Goal: Obtain resource: Download file/media

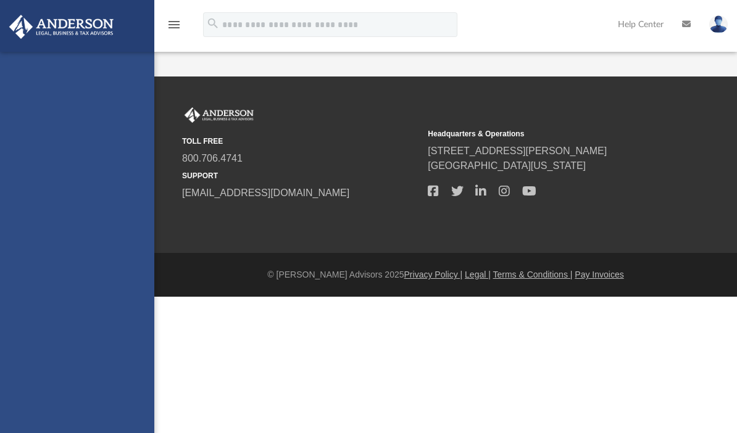
click at [255, 296] on footer "© Anderson Advisors 2025 Privacy Policy | Legal | Terms & Conditions | Pay Invo…" at bounding box center [368, 275] width 737 height 44
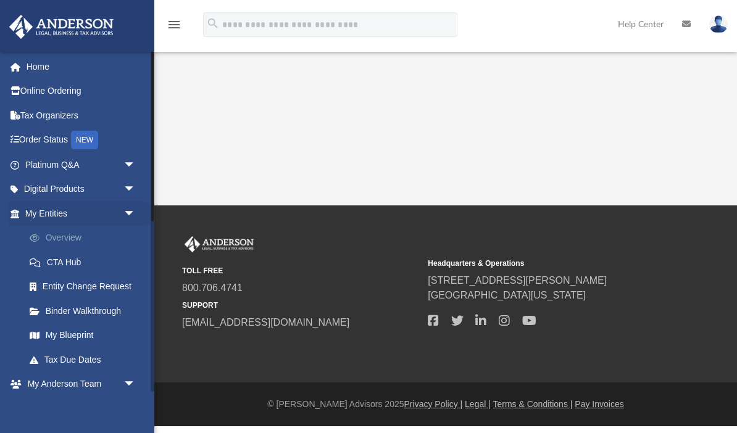
click at [60, 238] on link "Overview" at bounding box center [85, 238] width 137 height 25
click at [70, 231] on link "Overview" at bounding box center [85, 238] width 137 height 25
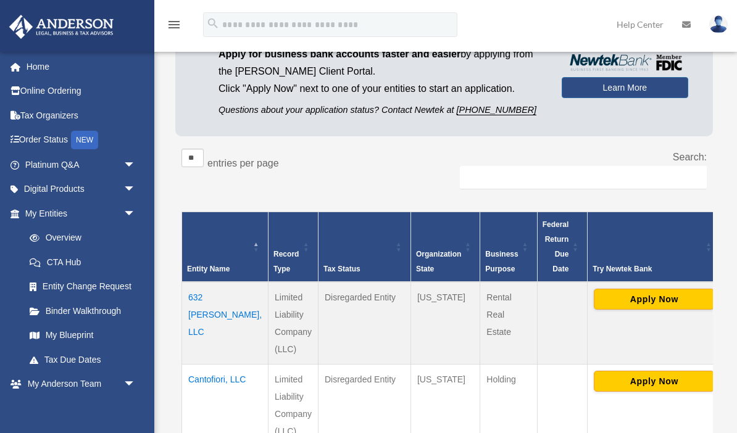
scroll to position [128, 0]
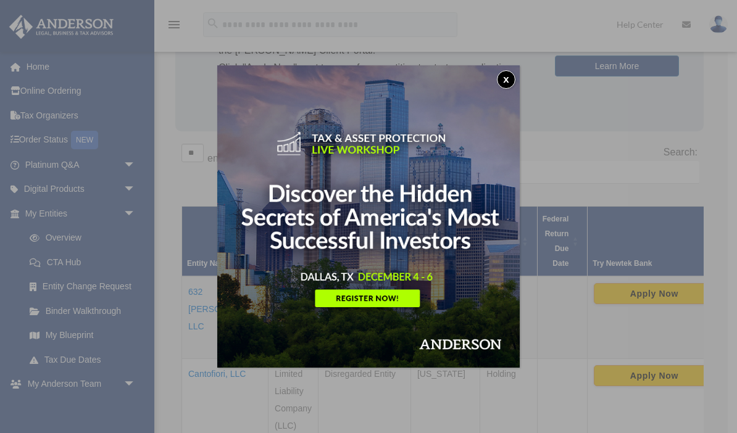
click at [510, 83] on button "x" at bounding box center [506, 79] width 19 height 19
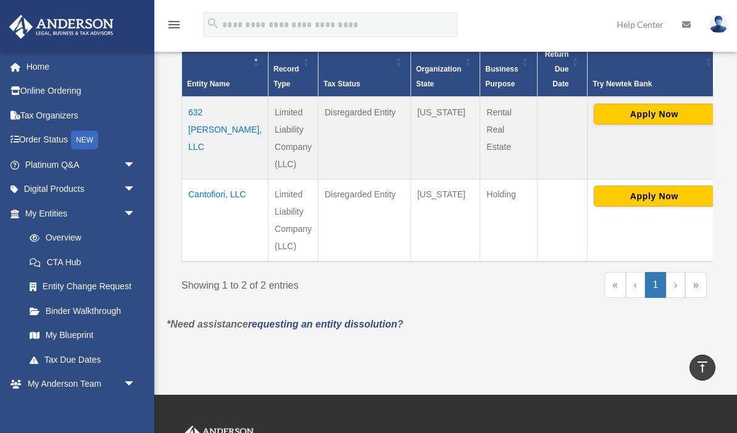
scroll to position [273, 0]
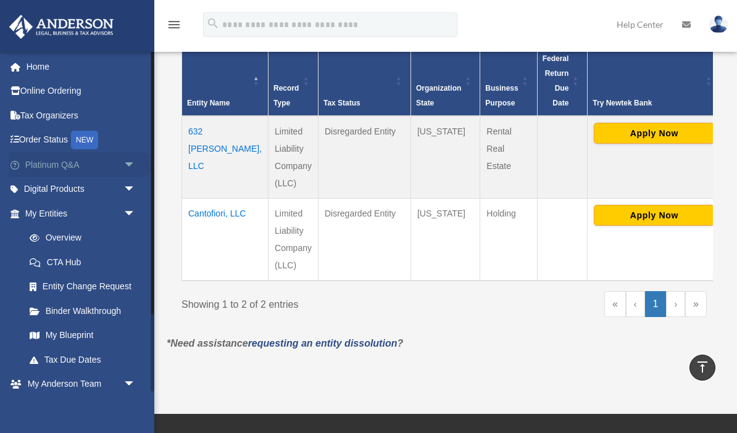
click at [127, 160] on span "arrow_drop_down" at bounding box center [135, 164] width 25 height 25
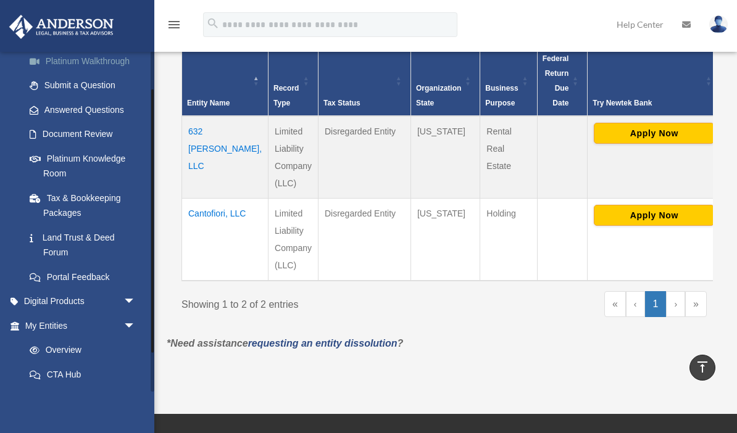
scroll to position [210, 0]
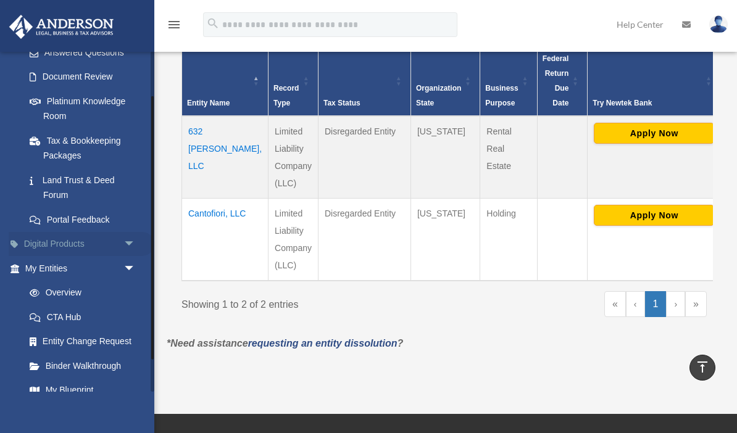
click at [136, 238] on span "arrow_drop_down" at bounding box center [135, 244] width 25 height 25
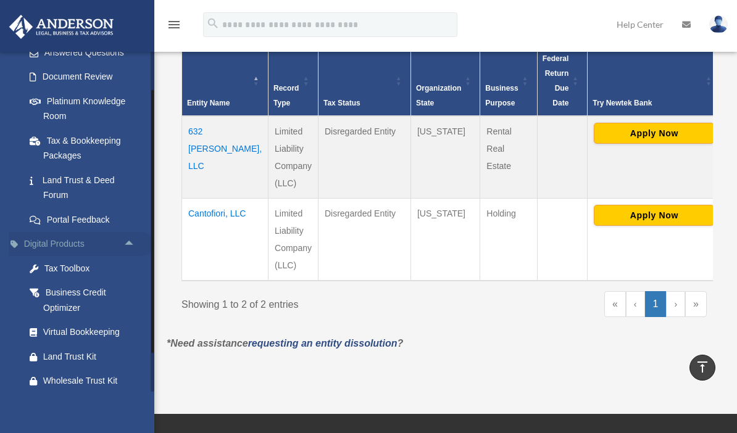
scroll to position [254, 0]
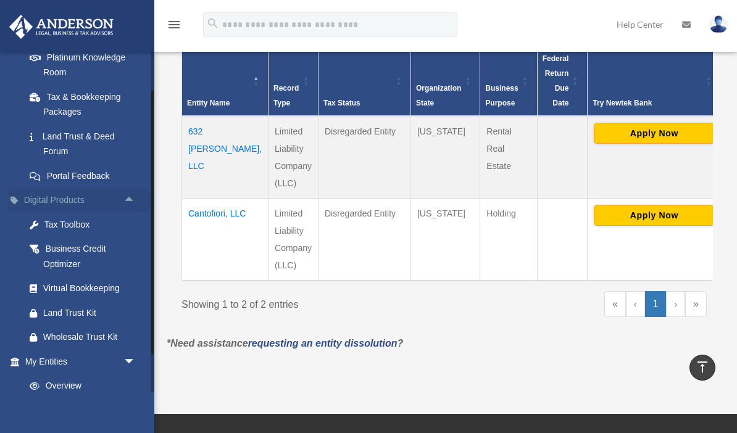
click at [128, 194] on span "arrow_drop_up" at bounding box center [135, 200] width 25 height 25
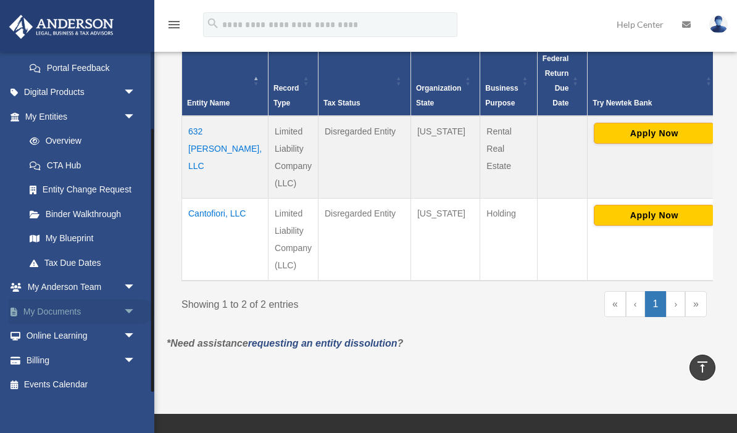
scroll to position [360, 0]
click at [130, 280] on span "arrow_drop_down" at bounding box center [135, 288] width 25 height 25
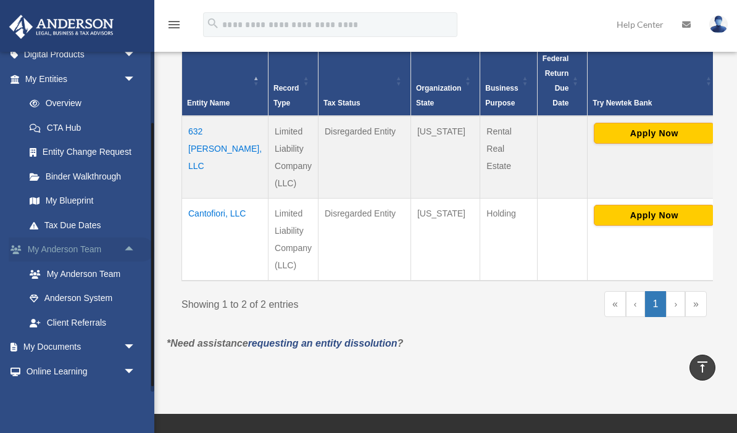
scroll to position [402, 0]
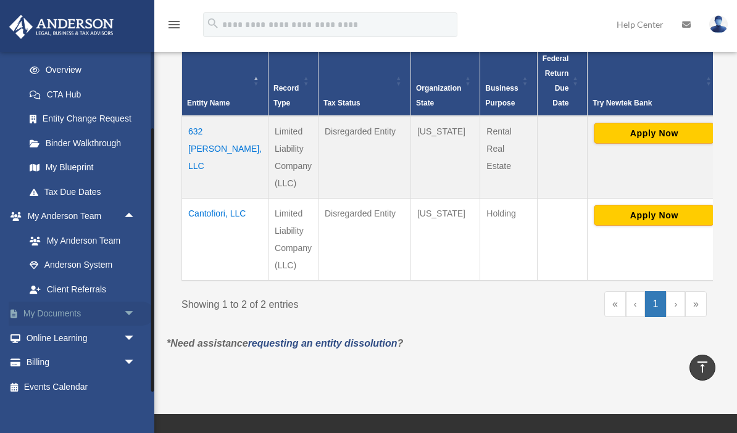
click at [129, 305] on span "arrow_drop_down" at bounding box center [135, 314] width 25 height 25
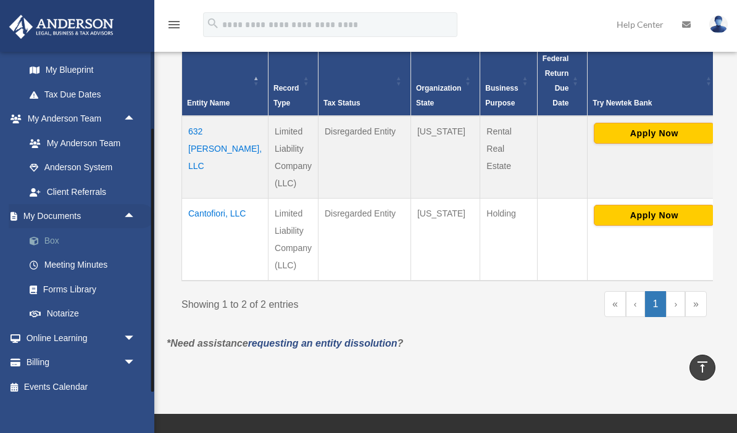
scroll to position [529, 0]
click at [52, 230] on link "Box" at bounding box center [85, 242] width 137 height 25
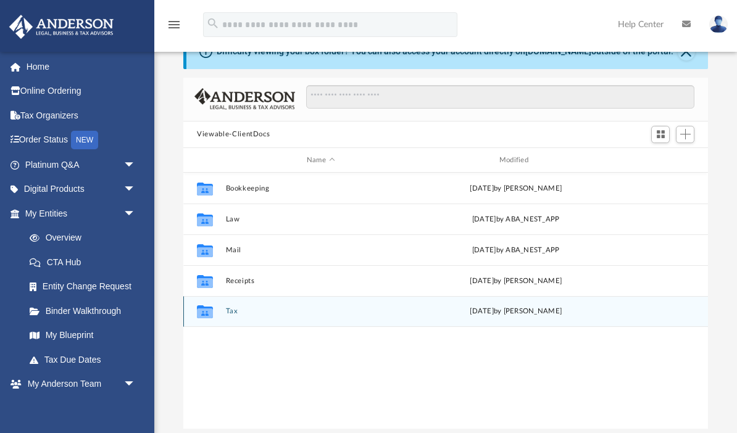
scroll to position [33, 0]
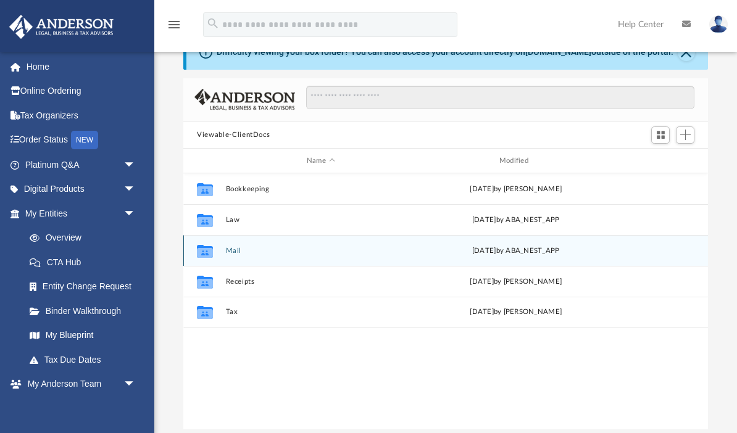
click at [521, 251] on div "[DATE] by ABA_NEST_APP" at bounding box center [516, 251] width 190 height 11
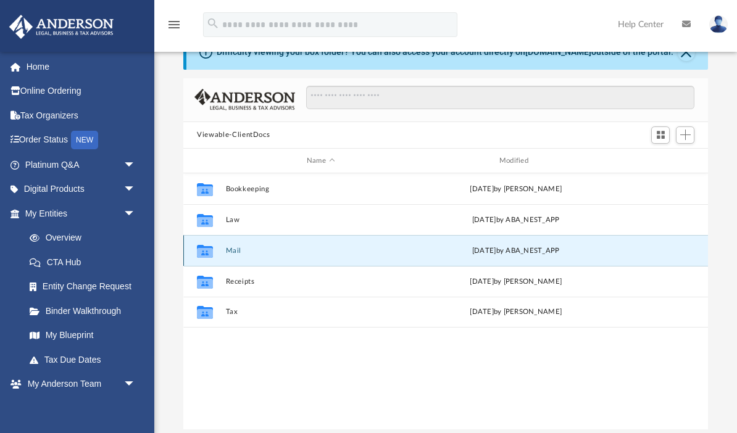
click at [209, 252] on icon "grid" at bounding box center [205, 253] width 16 height 10
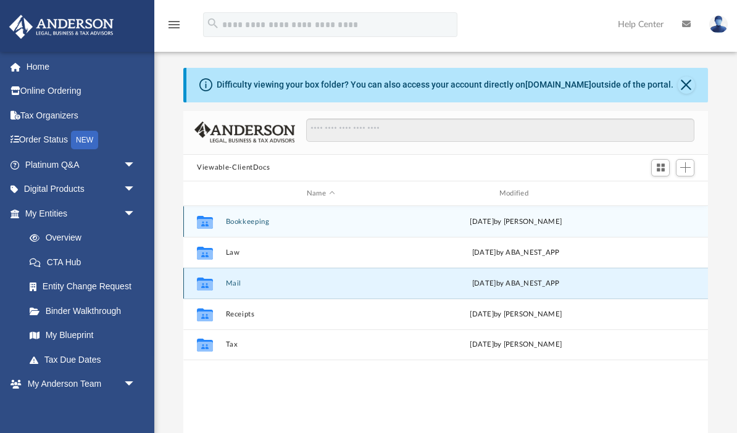
scroll to position [23, 0]
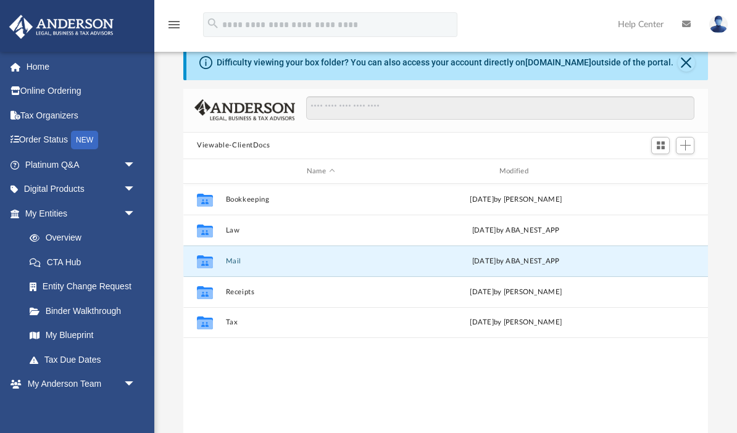
click at [686, 61] on button "Close" at bounding box center [686, 62] width 17 height 17
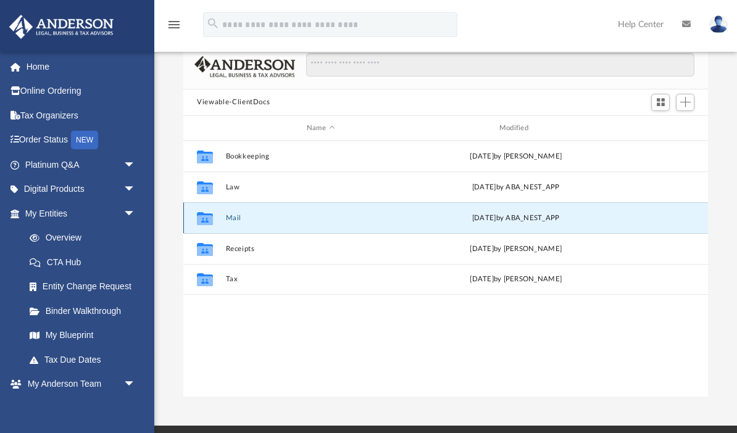
click at [534, 208] on div "Collaborated Folder Mail [DATE] by ABA_NEST_APP" at bounding box center [445, 217] width 525 height 31
click at [534, 219] on div "[DATE] by ABA_NEST_APP" at bounding box center [516, 218] width 190 height 11
click at [204, 215] on icon "grid" at bounding box center [205, 220] width 16 height 10
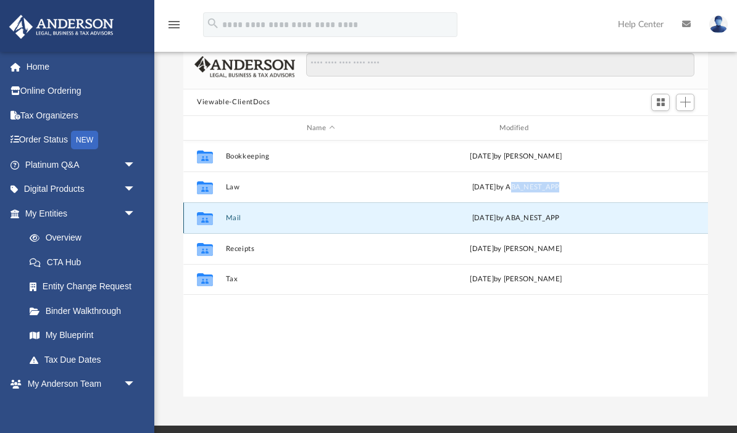
click at [204, 215] on icon "grid" at bounding box center [205, 220] width 16 height 10
click at [209, 216] on icon "grid" at bounding box center [205, 220] width 16 height 10
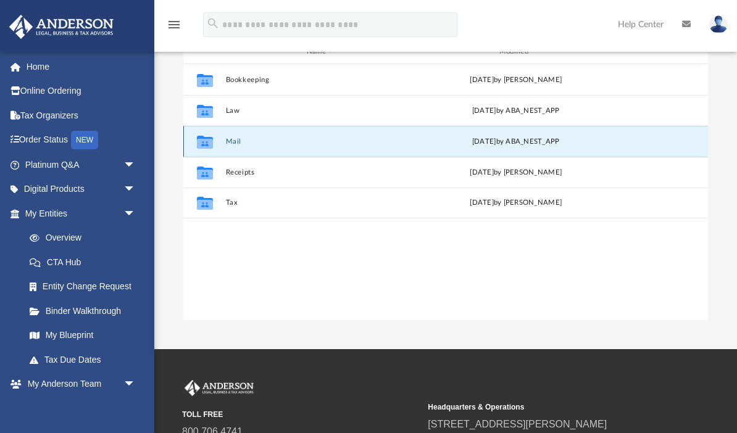
scroll to position [99, 0]
click at [203, 141] on icon "grid" at bounding box center [205, 144] width 16 height 10
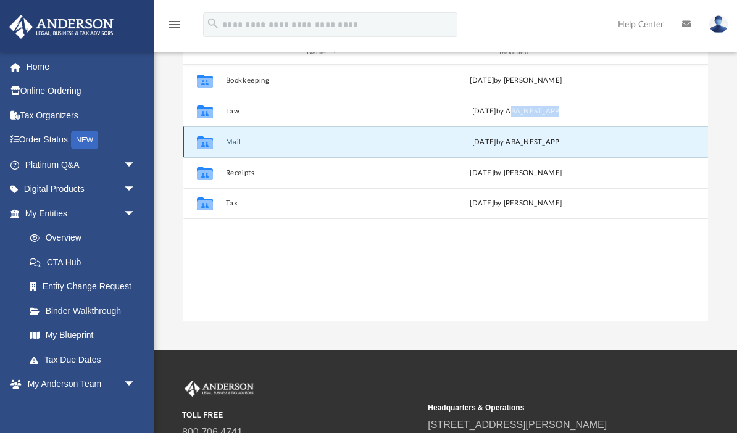
click at [203, 141] on icon "grid" at bounding box center [205, 144] width 16 height 10
click at [546, 143] on div "Thu Oct 2 2025 by ABA_NEST_APP" at bounding box center [516, 142] width 190 height 11
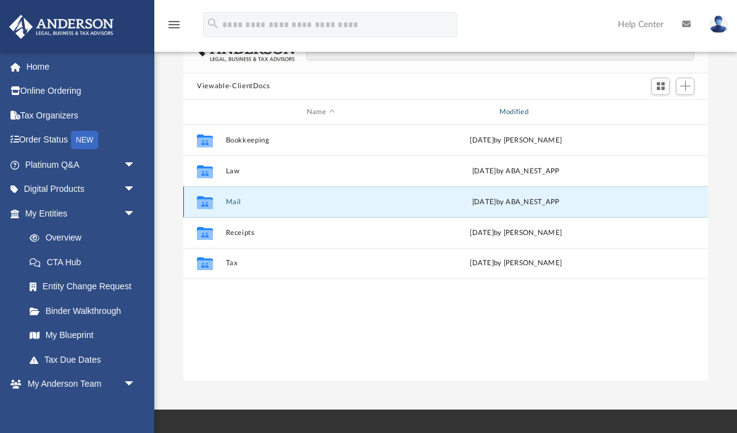
scroll to position [0, 0]
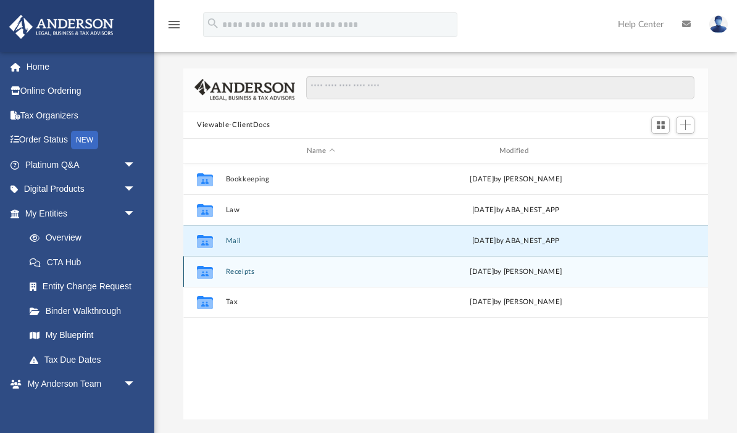
click at [199, 272] on icon "grid" at bounding box center [205, 274] width 16 height 10
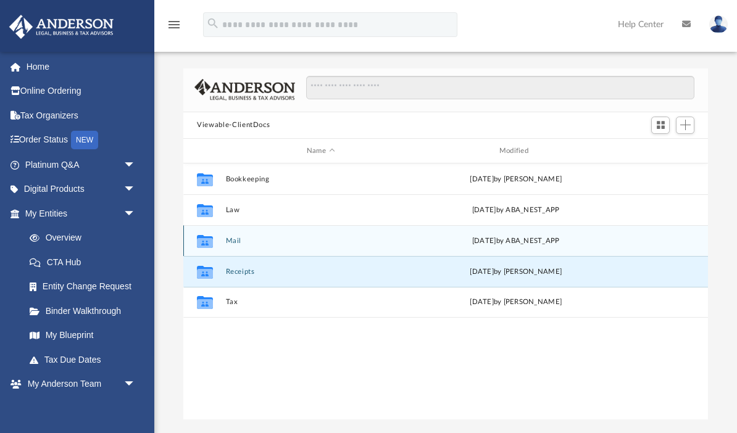
click at [204, 243] on icon "grid" at bounding box center [205, 243] width 16 height 10
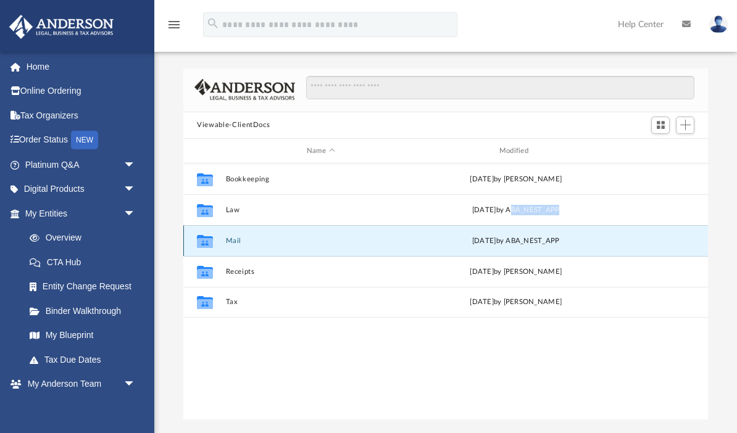
click at [204, 243] on icon "grid" at bounding box center [205, 243] width 16 height 10
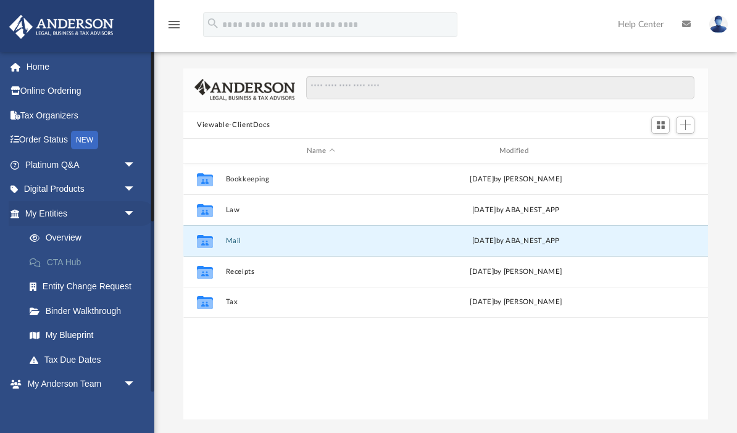
click at [67, 257] on link "CTA Hub" at bounding box center [85, 262] width 137 height 25
click at [65, 231] on link "Overview" at bounding box center [85, 238] width 137 height 25
click at [57, 211] on link "My Entities arrow_drop_down" at bounding box center [82, 213] width 146 height 25
click at [128, 212] on span "arrow_drop_down" at bounding box center [135, 213] width 25 height 25
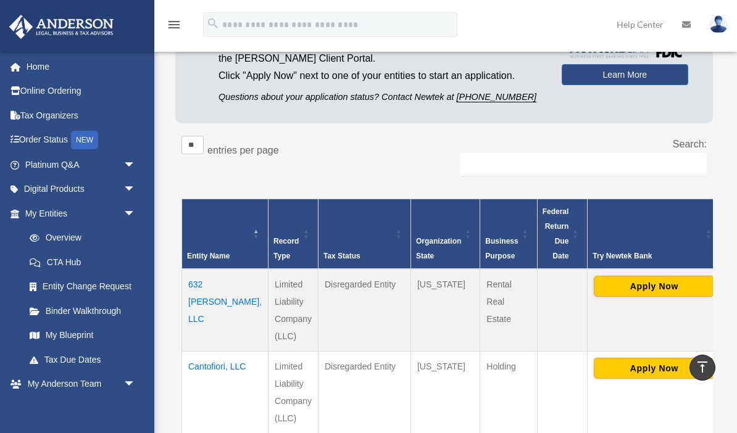
scroll to position [96, 0]
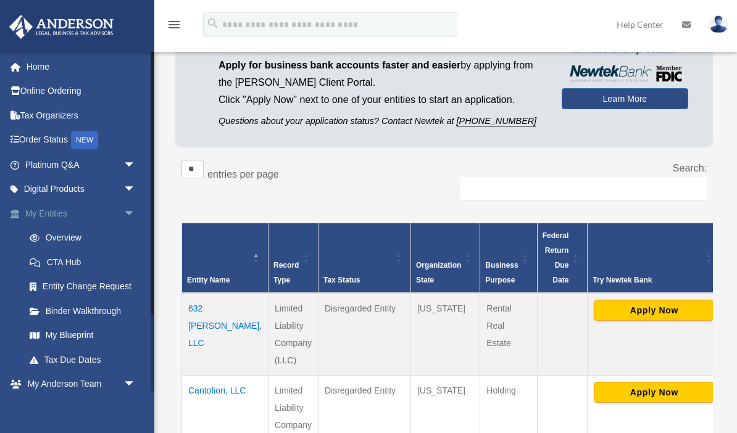
click at [135, 205] on span "arrow_drop_down" at bounding box center [135, 213] width 25 height 25
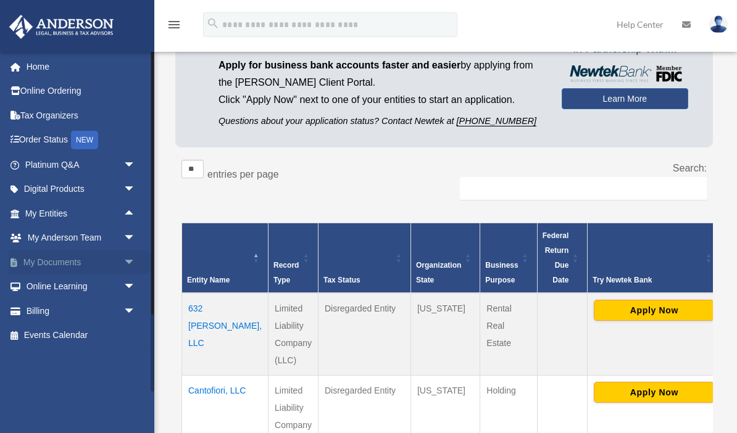
click at [127, 257] on span "arrow_drop_down" at bounding box center [135, 262] width 25 height 25
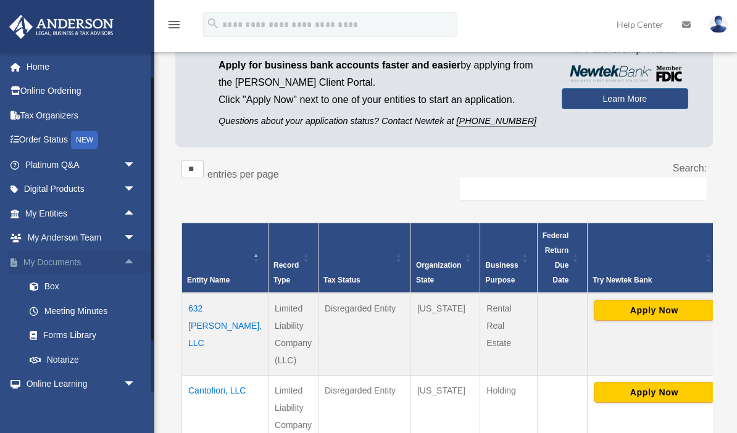
scroll to position [20, 0]
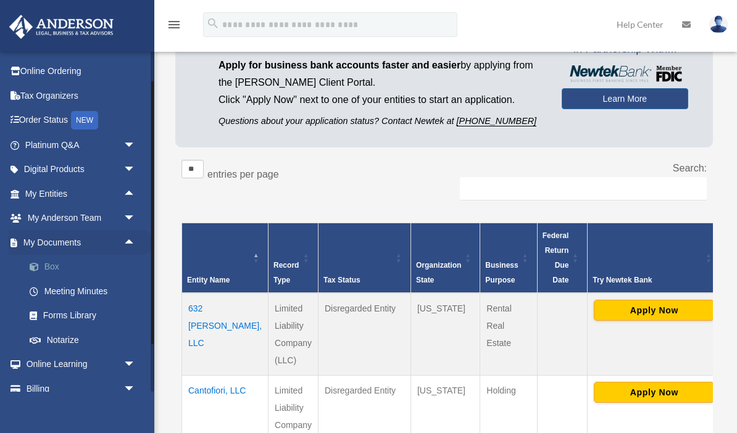
click at [38, 272] on link "Box" at bounding box center [85, 267] width 137 height 25
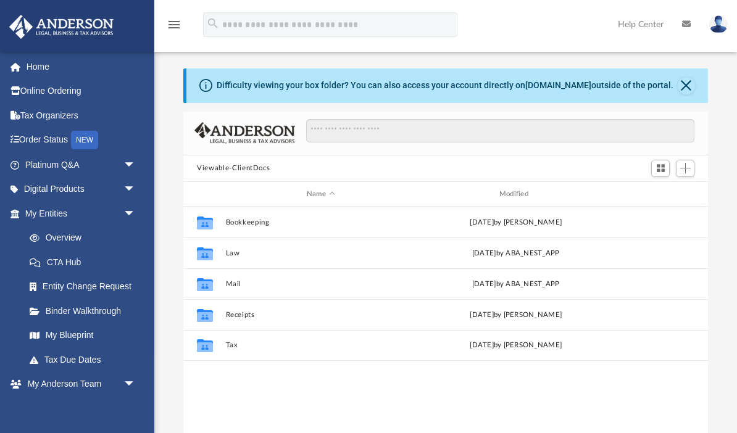
scroll to position [1, 1]
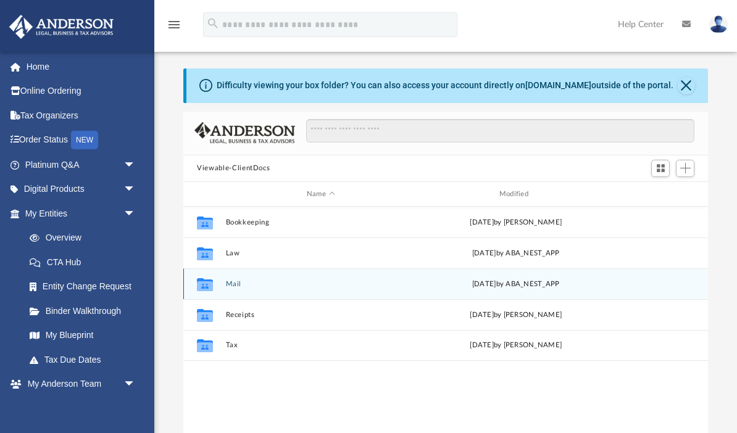
click at [227, 286] on button "Mail" at bounding box center [321, 284] width 190 height 8
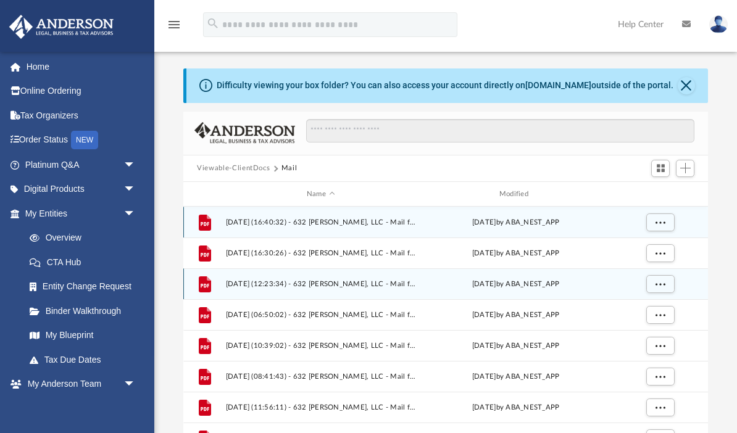
click at [254, 224] on span "2024.07.15 (16:40:32) - 632 Kirk Cauldy, LLC - Mail from CHASE.pdf" at bounding box center [321, 222] width 190 height 8
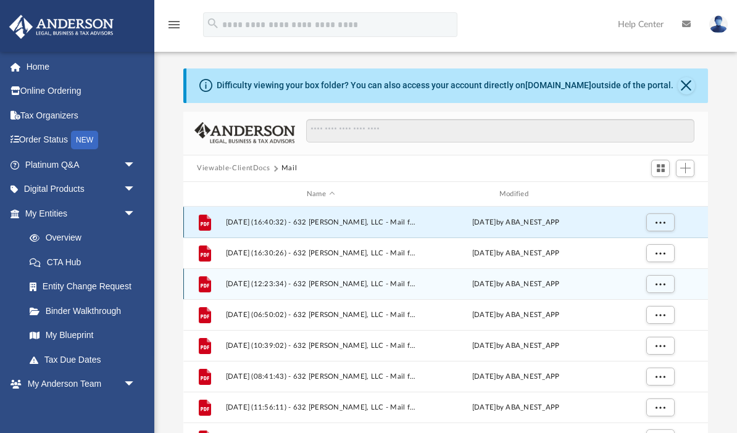
click at [202, 222] on icon "grid" at bounding box center [205, 224] width 9 height 4
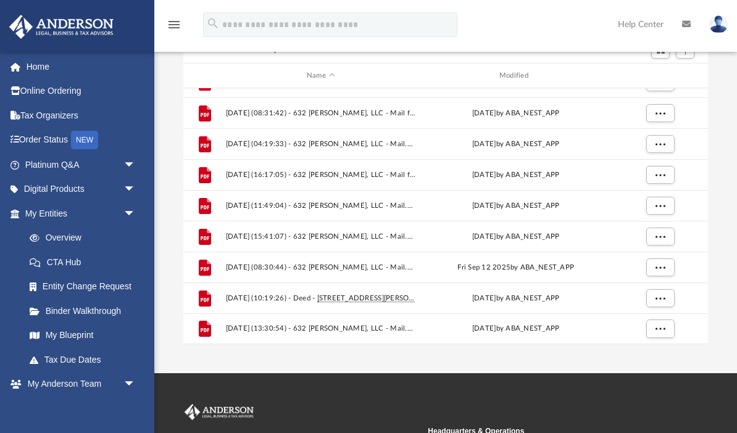
scroll to position [117, 0]
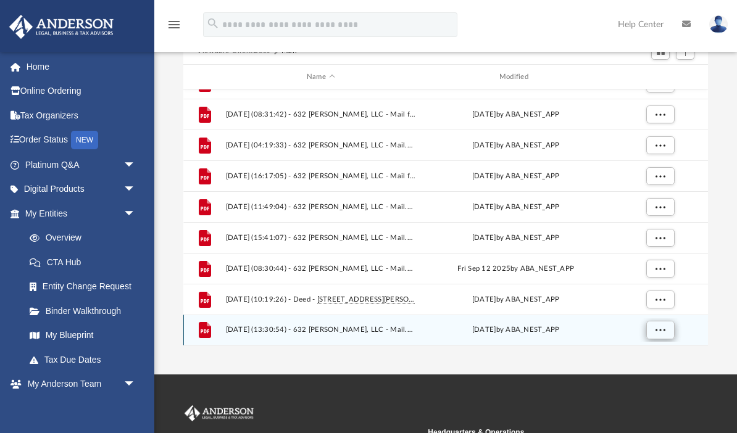
click at [665, 329] on span "More options" at bounding box center [660, 329] width 10 height 7
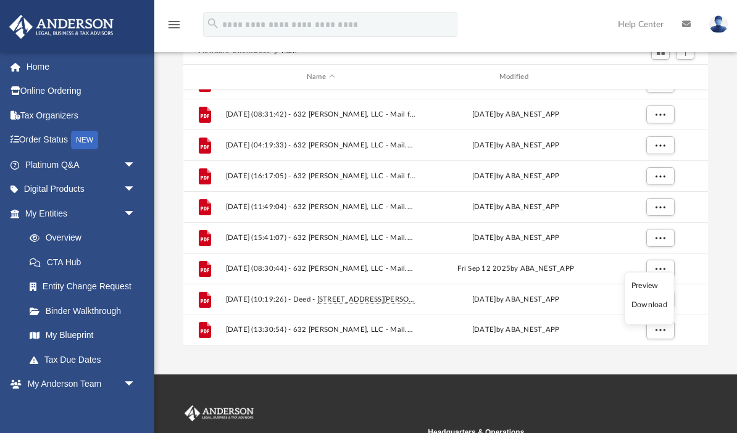
click at [654, 287] on li "Preview" at bounding box center [649, 285] width 36 height 13
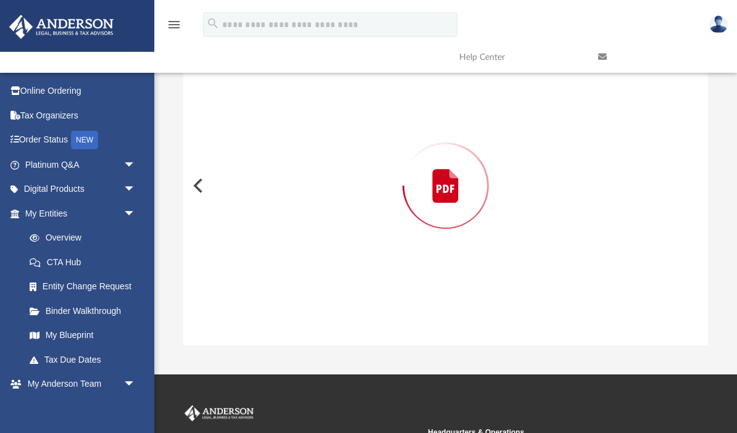
scroll to position [112, 0]
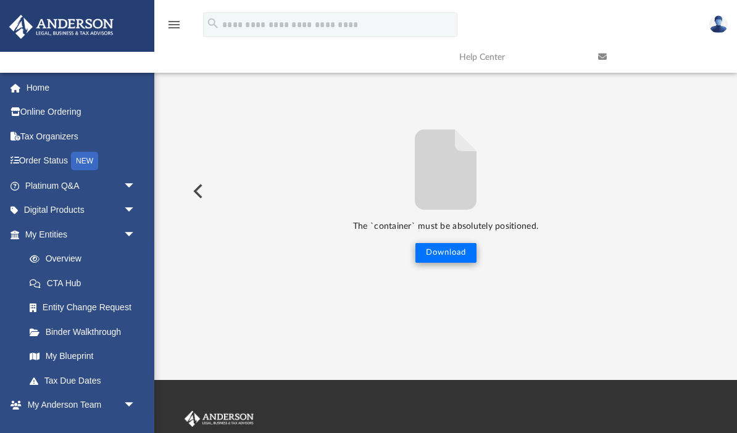
click at [470, 254] on button "Download" at bounding box center [445, 253] width 61 height 20
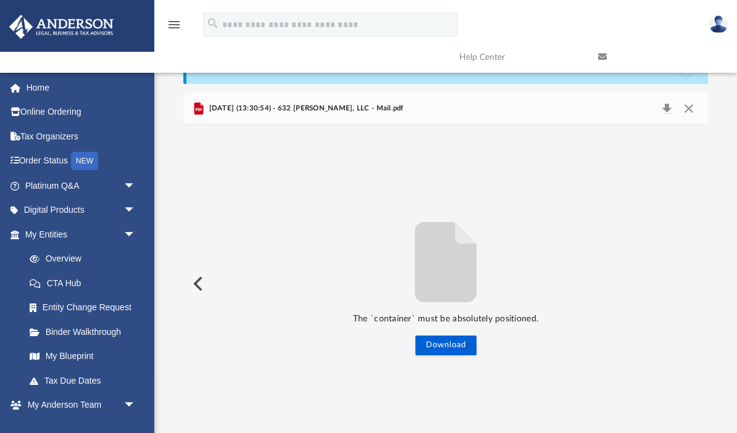
scroll to position [0, 0]
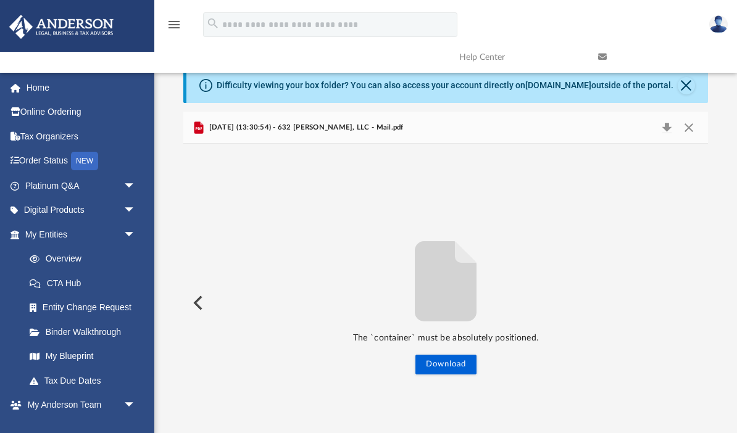
click at [246, 128] on span "2025.10.02 (13:30:54) - 632 Kirk Cauldy, LLC - Mail.pdf" at bounding box center [304, 127] width 197 height 11
click at [670, 124] on button "Download" at bounding box center [666, 127] width 22 height 17
click at [670, 128] on button "Download" at bounding box center [666, 127] width 22 height 17
click at [692, 124] on button "Close" at bounding box center [688, 127] width 22 height 17
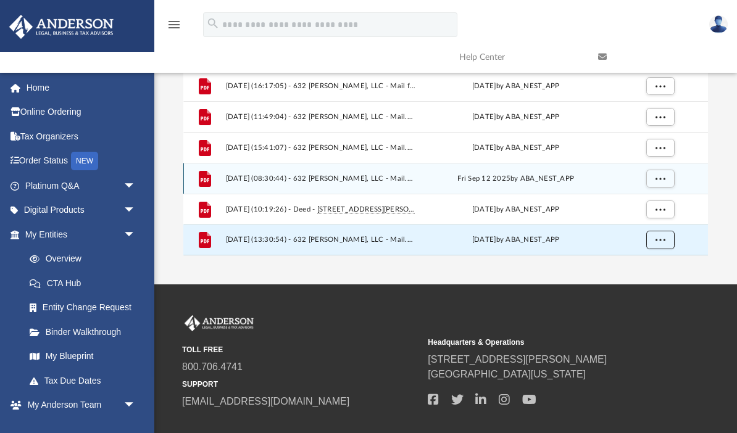
scroll to position [208, 0]
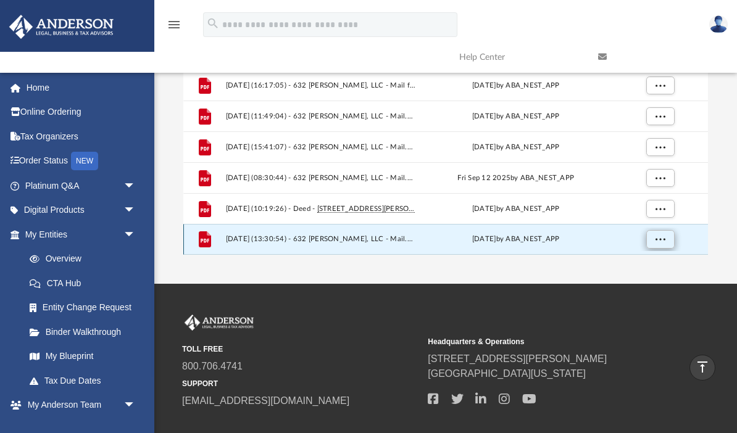
click at [665, 238] on span "More options" at bounding box center [660, 239] width 10 height 7
click at [652, 198] on li "Preview" at bounding box center [649, 194] width 36 height 13
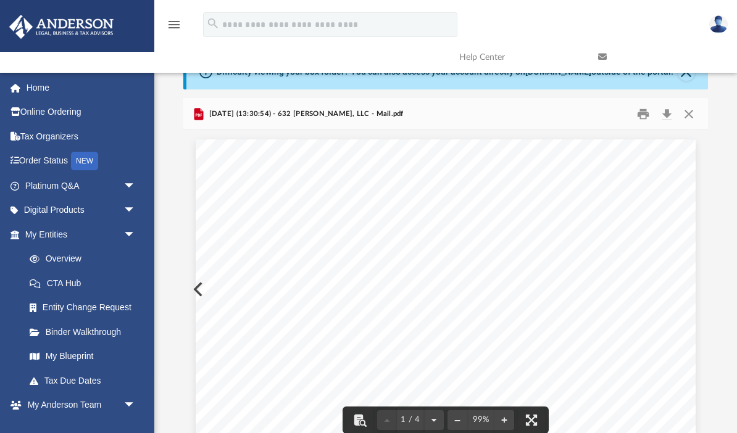
scroll to position [0, 0]
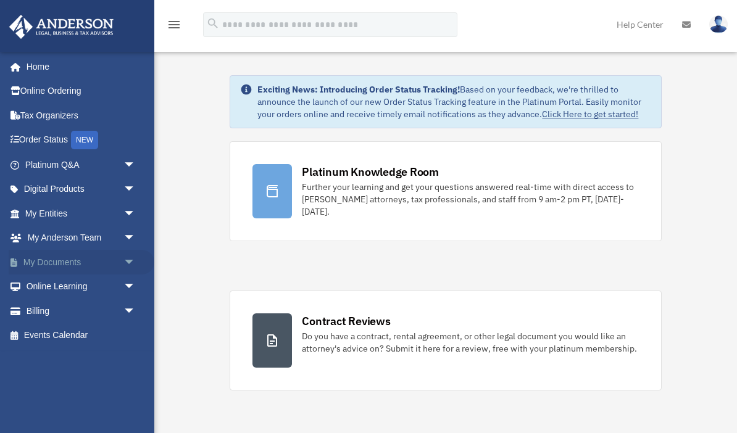
click at [129, 257] on span "arrow_drop_down" at bounding box center [135, 262] width 25 height 25
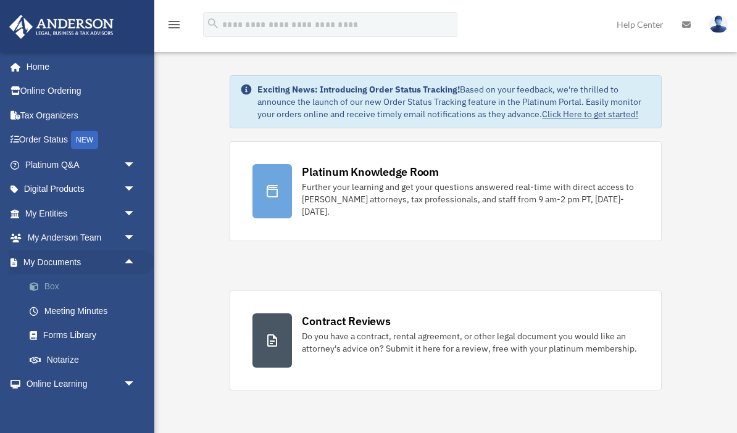
click at [46, 280] on link "Box" at bounding box center [85, 287] width 137 height 25
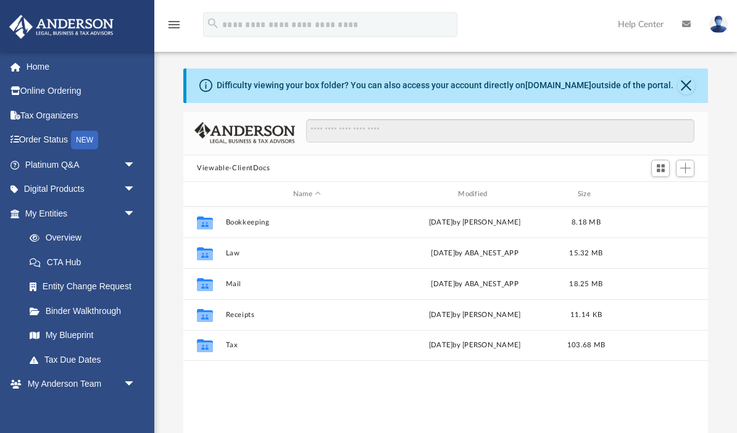
scroll to position [1, 1]
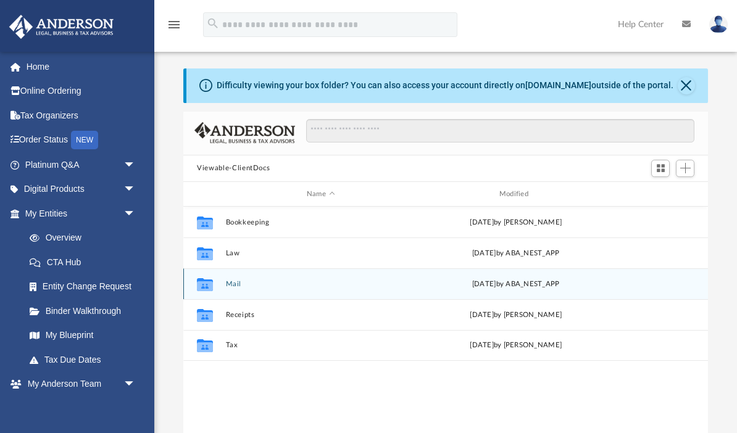
click at [207, 286] on icon "grid" at bounding box center [205, 286] width 16 height 10
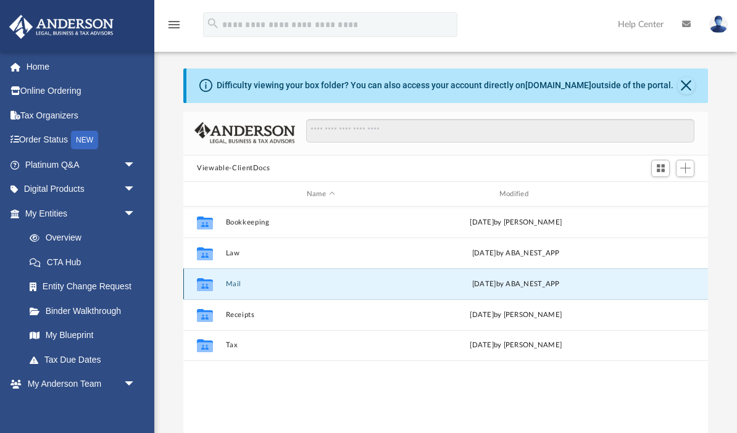
click at [209, 288] on icon "grid" at bounding box center [205, 286] width 16 height 10
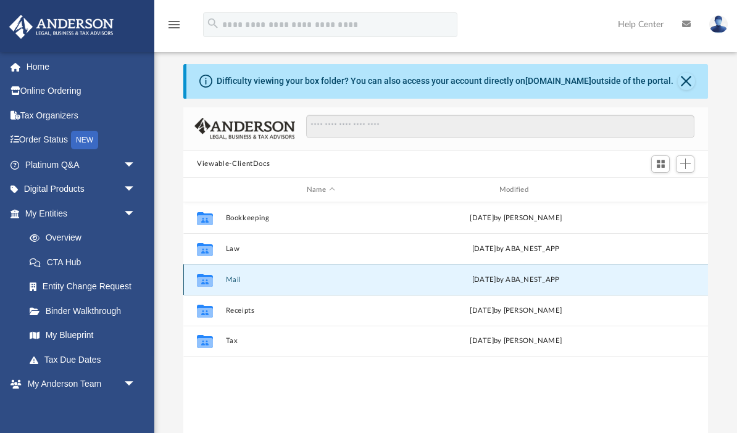
scroll to position [7, 0]
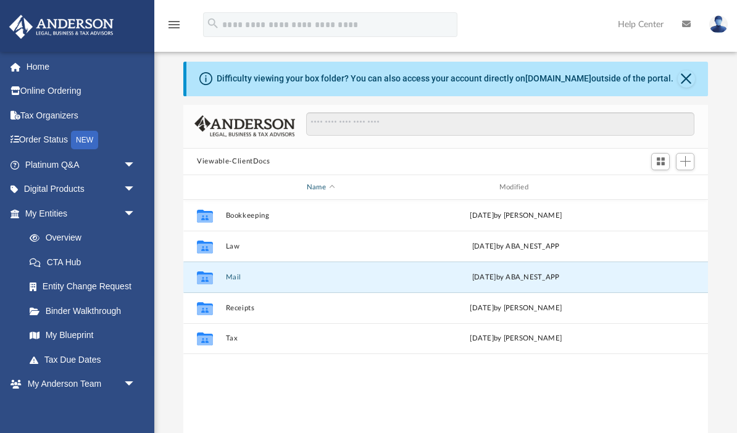
click at [237, 187] on div "Name" at bounding box center [320, 187] width 190 height 11
click at [200, 278] on icon "grid" at bounding box center [205, 280] width 16 height 10
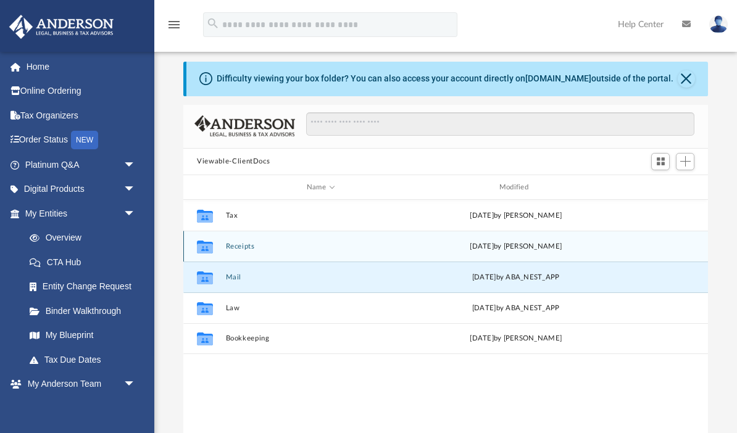
click at [202, 244] on icon "grid" at bounding box center [205, 249] width 16 height 10
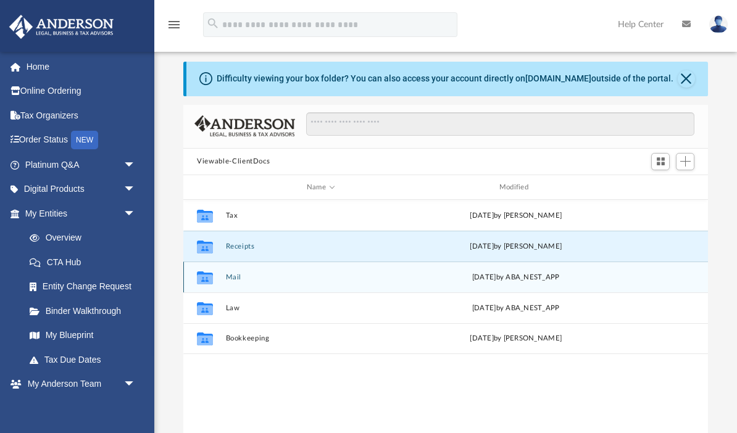
click at [207, 280] on icon "grid" at bounding box center [205, 278] width 16 height 13
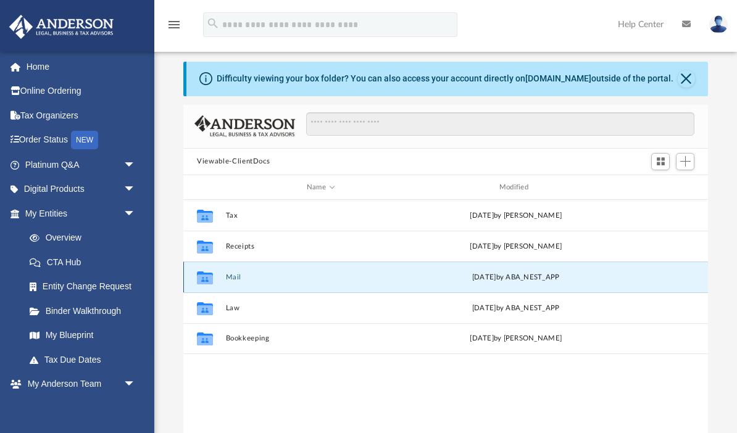
click at [236, 275] on button "Mail" at bounding box center [321, 277] width 190 height 8
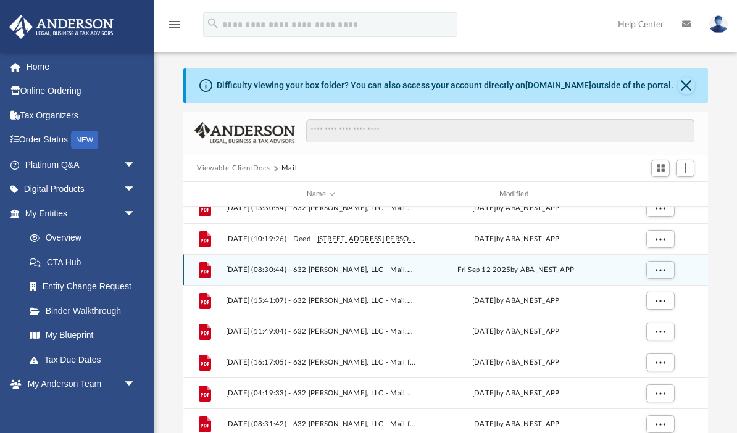
scroll to position [19, 0]
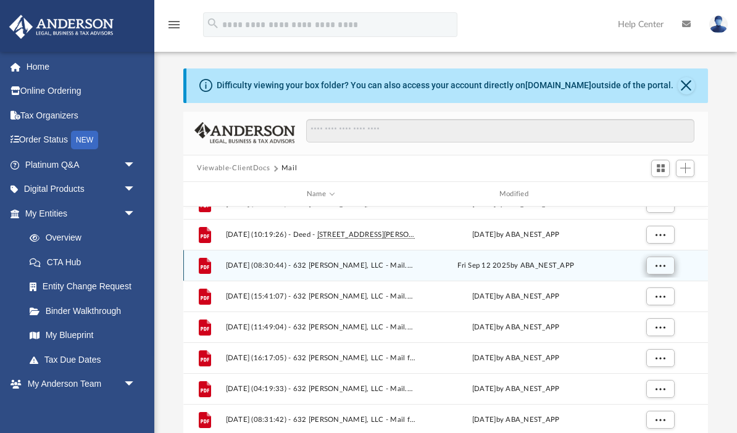
click at [655, 267] on span "More options" at bounding box center [660, 265] width 10 height 7
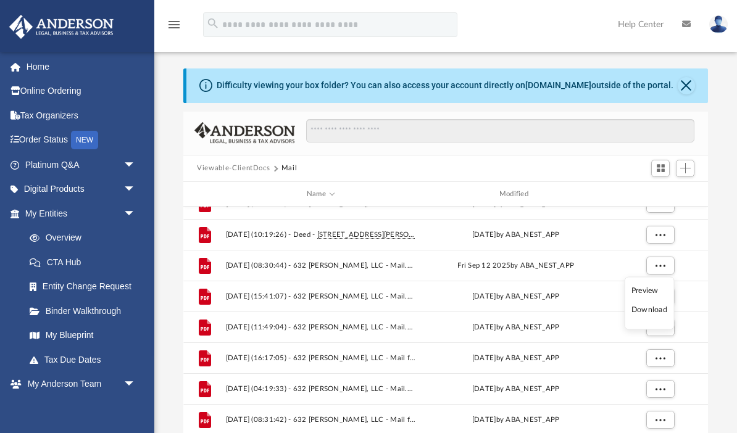
click at [649, 284] on li "Preview" at bounding box center [649, 290] width 36 height 13
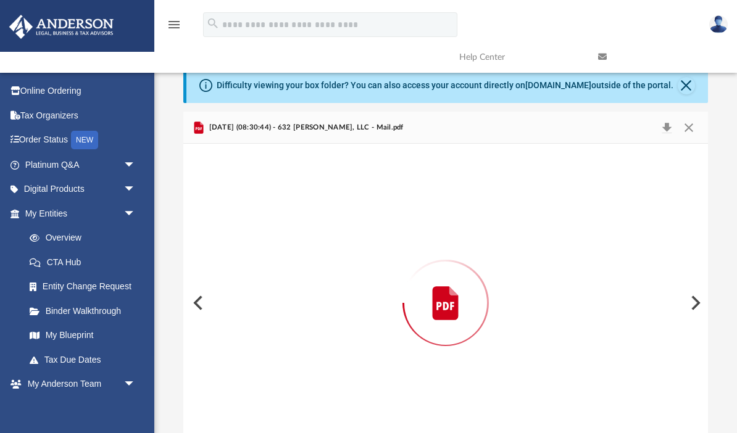
scroll to position [30, 0]
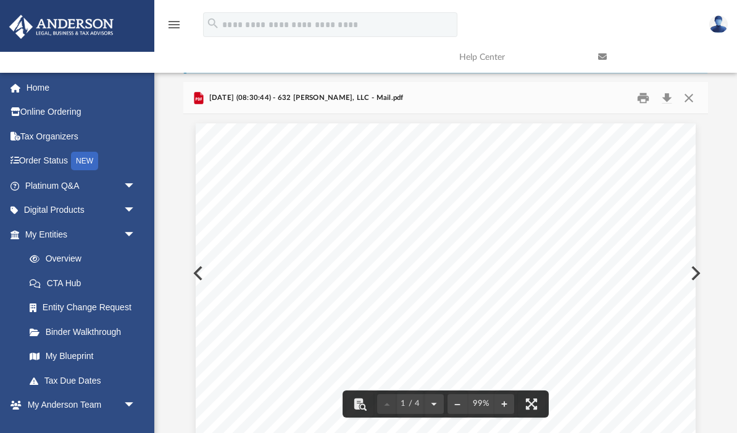
click at [188, 266] on button "Preview" at bounding box center [196, 273] width 27 height 35
click at [687, 95] on button "Close" at bounding box center [688, 97] width 22 height 19
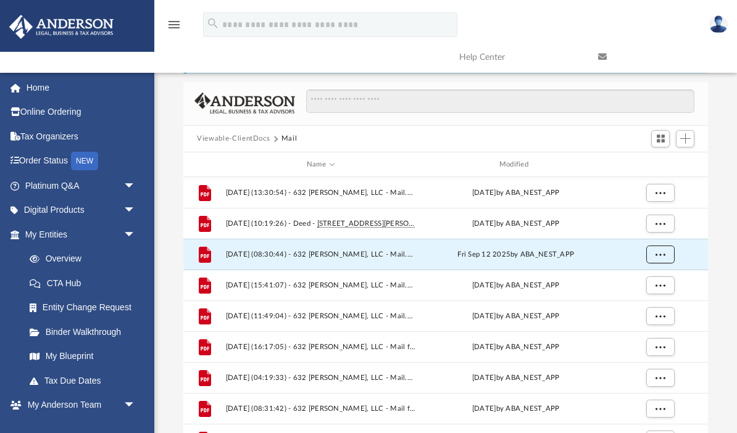
scroll to position [0, 0]
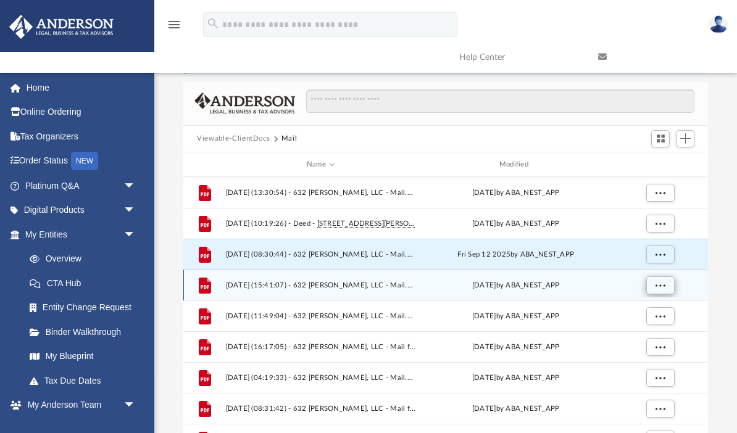
click at [663, 284] on span "More options" at bounding box center [660, 285] width 10 height 7
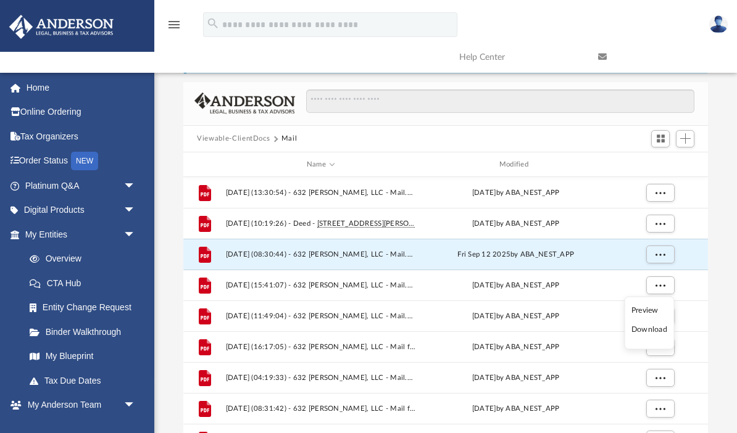
click at [658, 310] on li "Preview" at bounding box center [649, 310] width 36 height 13
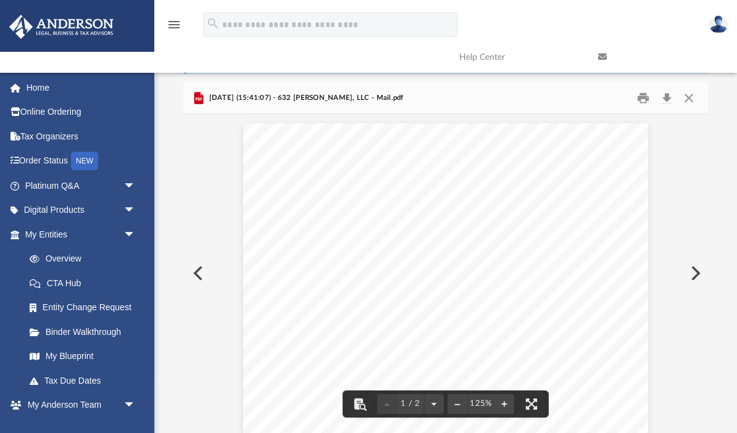
click at [692, 93] on button "Close" at bounding box center [688, 97] width 22 height 19
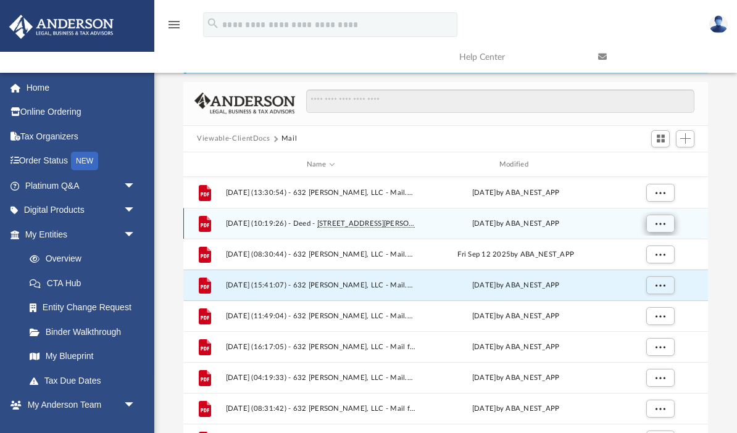
click at [658, 223] on span "More options" at bounding box center [660, 223] width 10 height 7
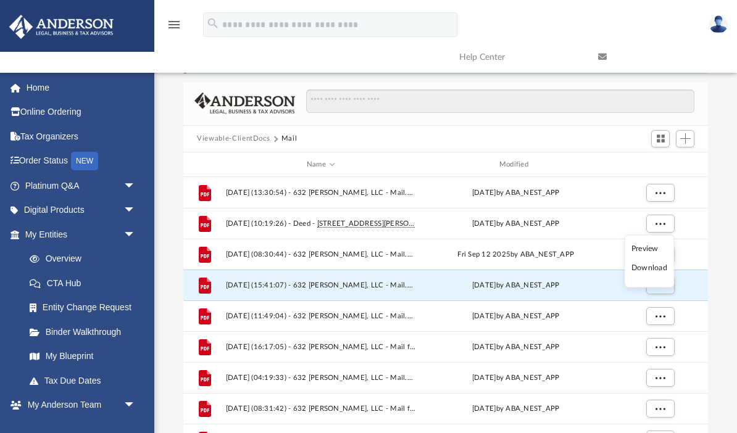
click at [654, 249] on li "Preview" at bounding box center [649, 248] width 36 height 13
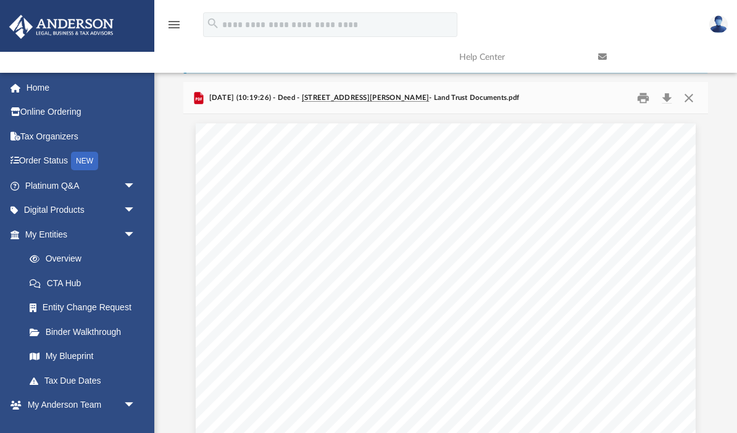
click at [31, 427] on div "[EMAIL_ADDRESS][DOMAIN_NAME] Sign Out [EMAIL_ADDRESS][DOMAIN_NAME] Home Online …" at bounding box center [77, 288] width 154 height 433
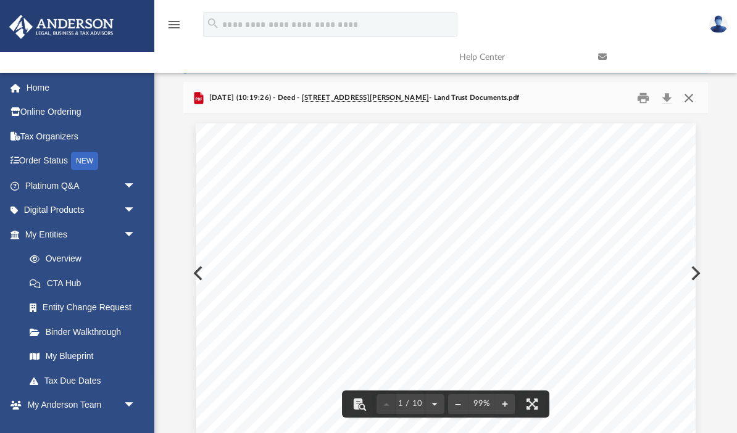
click at [686, 96] on button "Close" at bounding box center [688, 97] width 22 height 19
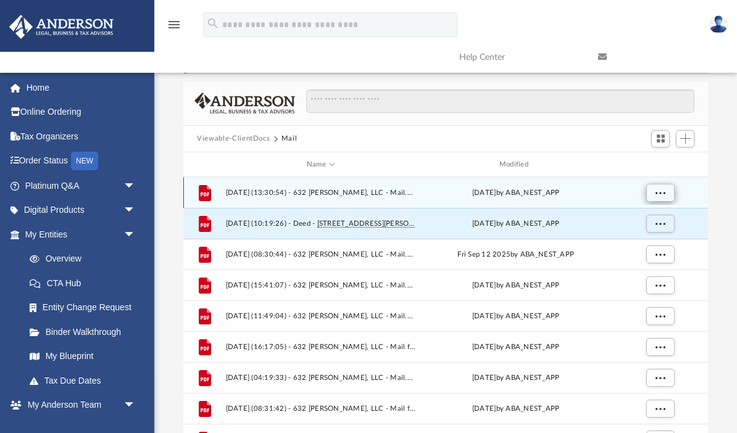
click at [666, 193] on button "More options" at bounding box center [660, 193] width 28 height 19
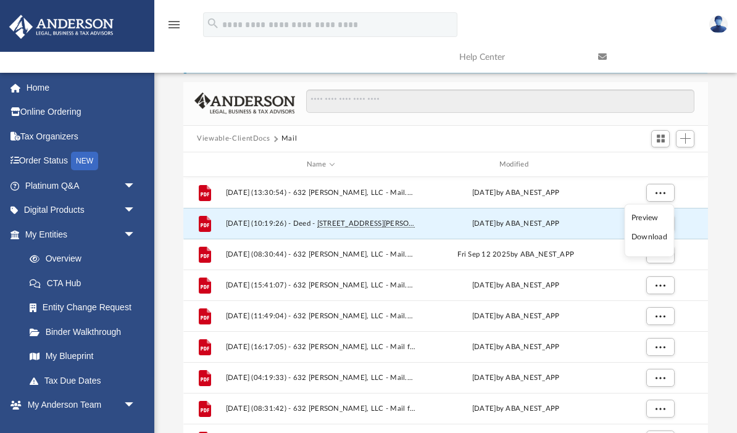
click at [657, 217] on li "Preview" at bounding box center [649, 217] width 36 height 13
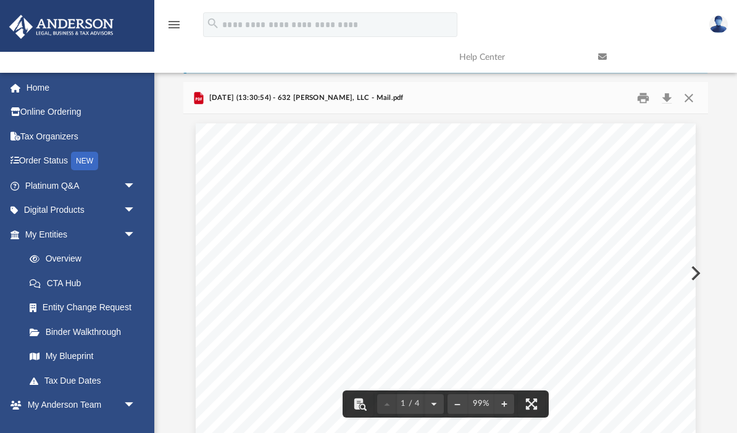
click at [689, 96] on button "Close" at bounding box center [688, 97] width 22 height 19
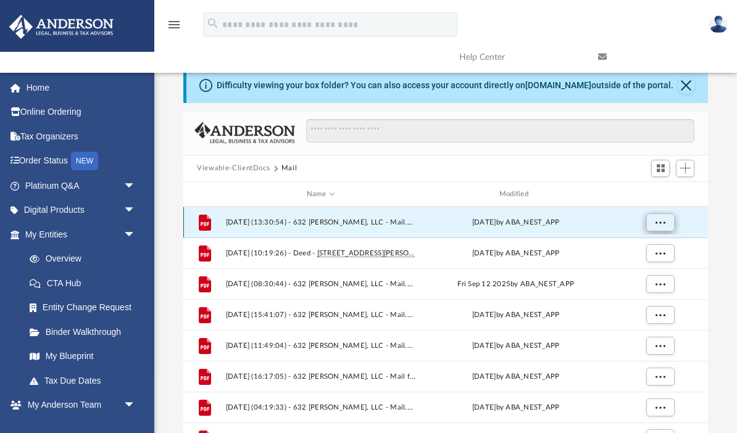
click at [658, 223] on span "More options" at bounding box center [660, 222] width 10 height 7
click at [645, 246] on li "Preview" at bounding box center [649, 247] width 36 height 13
